Goal: Find specific page/section: Find specific page/section

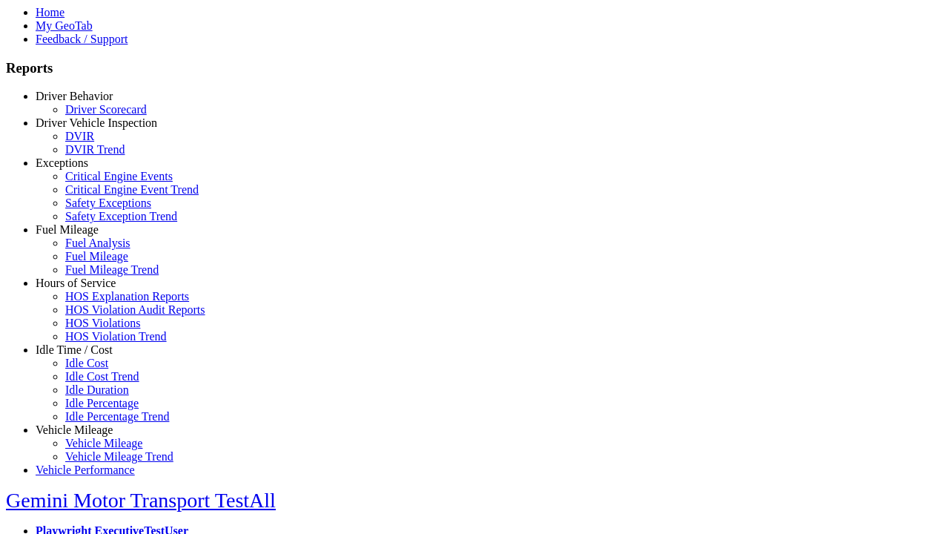
click at [85, 289] on link "Hours of Service" at bounding box center [76, 282] width 80 height 13
click at [96, 302] on link "HOS Explanation Reports" at bounding box center [127, 296] width 124 height 13
